Goal: Check status

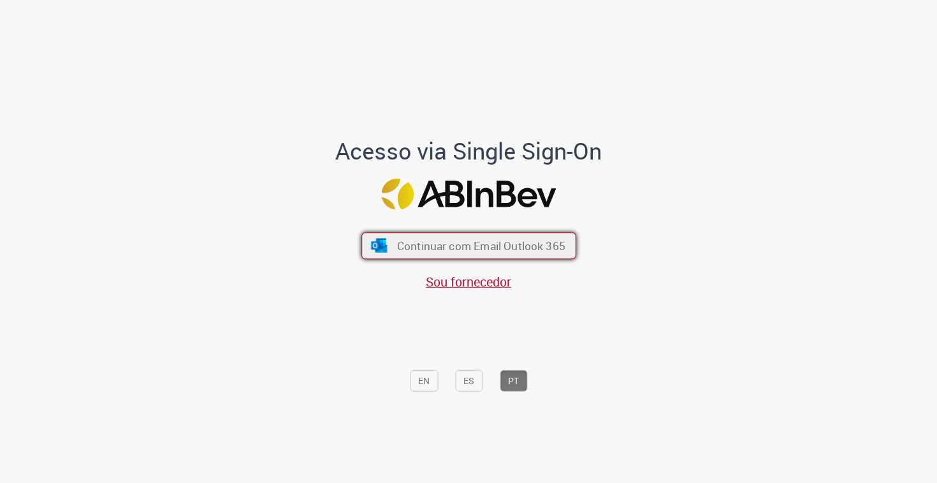
click at [444, 248] on span "Continuar com Email Outlook 365" at bounding box center [480, 245] width 168 height 15
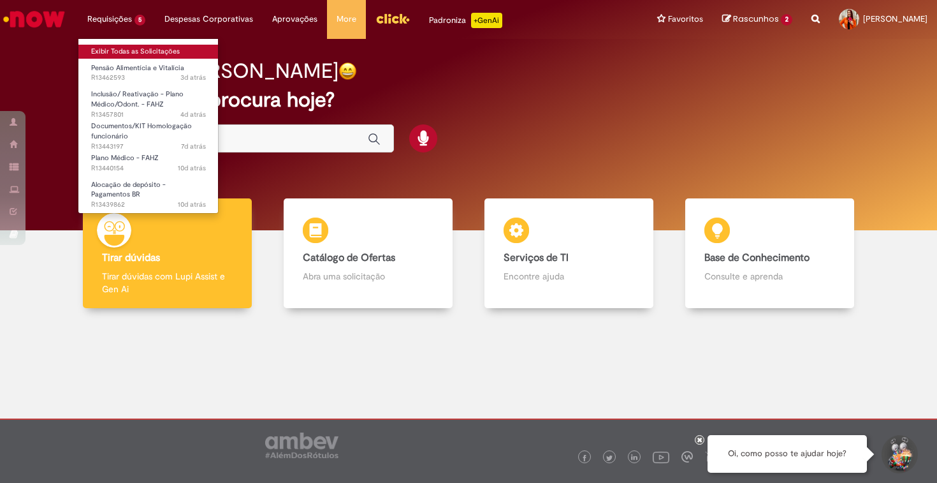
click at [132, 50] on link "Exibir Todas as Solicitações" at bounding box center [148, 52] width 140 height 14
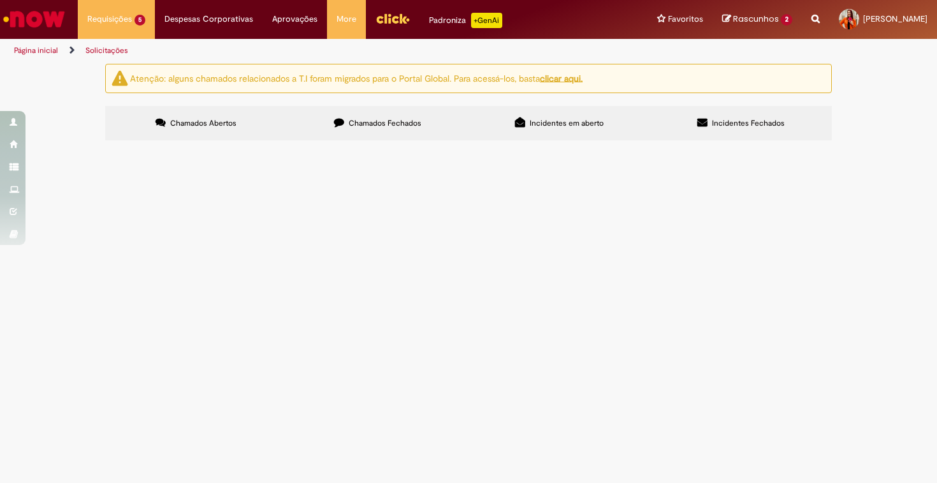
click at [0, 0] on td "Pendente Usuário" at bounding box center [0, 0] width 0 height 0
click at [0, 0] on span "Pendente Usuário" at bounding box center [0, 0] width 0 height 0
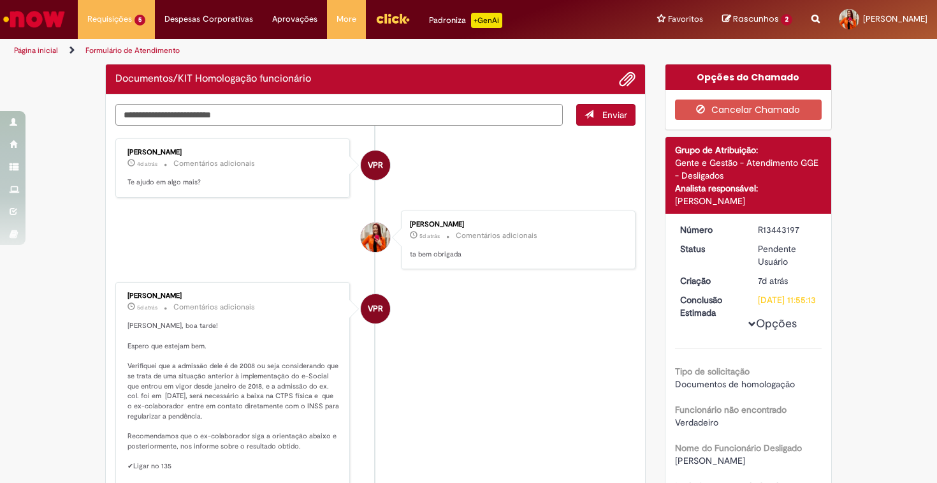
click at [425, 116] on textarea "Digite sua mensagem aqui..." at bounding box center [338, 115] width 447 height 22
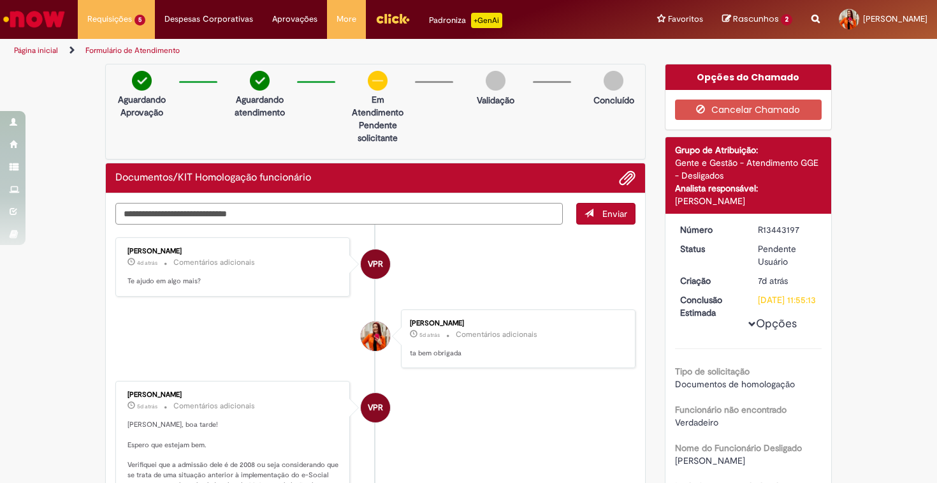
type textarea "**********"
